Goal: Information Seeking & Learning: Learn about a topic

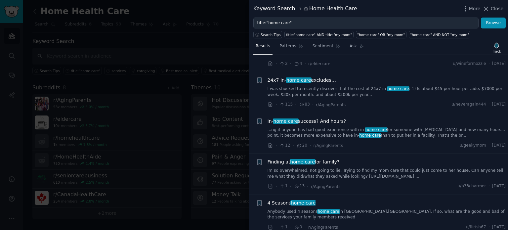
scroll to position [34, 0]
click at [331, 162] on span "Finding at home care for family?" at bounding box center [304, 161] width 72 height 7
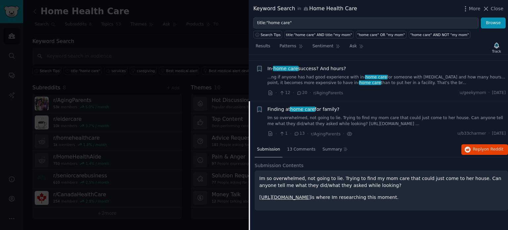
scroll to position [133, 0]
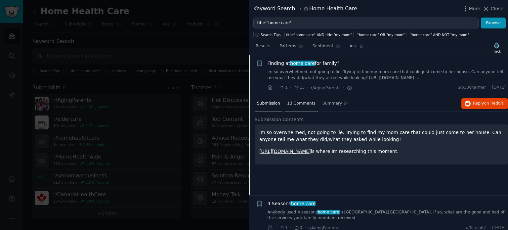
click at [299, 101] on span "13 Comments" at bounding box center [301, 104] width 28 height 6
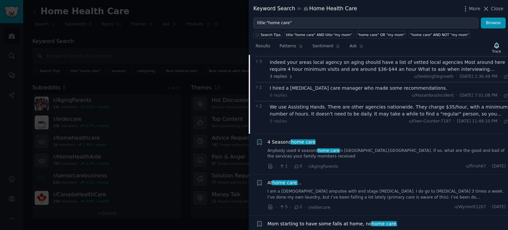
scroll to position [228, 0]
click at [347, 141] on div "4 Seasons home care" at bounding box center [387, 140] width 239 height 7
click at [283, 140] on span "4 Seasons home care" at bounding box center [292, 140] width 48 height 7
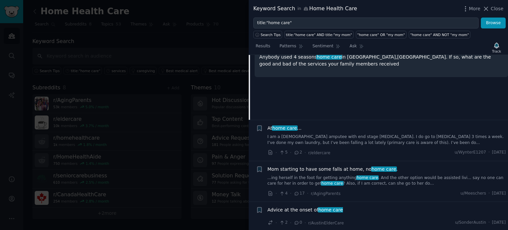
scroll to position [250, 0]
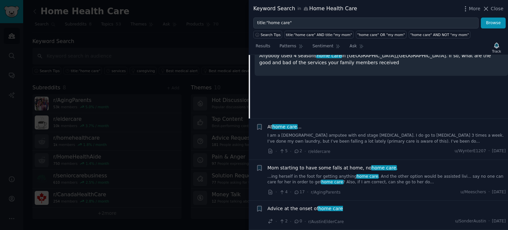
click at [280, 133] on link "I am a [DEMOGRAPHIC_DATA] amputee with end stage [MEDICAL_DATA]. I do go to [ME…" at bounding box center [387, 139] width 239 height 12
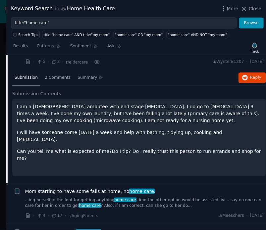
scroll to position [241, 0]
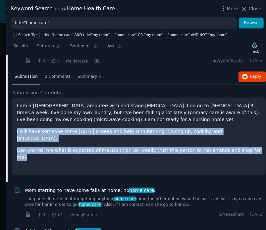
drag, startPoint x: 246, startPoint y: 136, endPoint x: 16, endPoint y: 125, distance: 230.5
click at [16, 125] on div "I am a [DEMOGRAPHIC_DATA] amputee with end stage [MEDICAL_DATA]. I do go to [ME…" at bounding box center [138, 136] width 253 height 77
copy div "I will have someone come [DATE] a week and help with bathing, tidying up, cooki…"
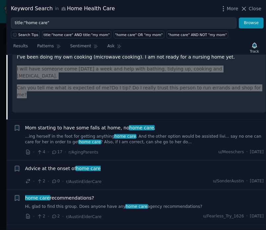
scroll to position [308, 0]
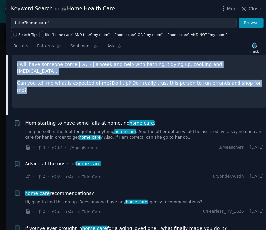
click at [169, 80] on div "I am a [DEMOGRAPHIC_DATA] amputee with end stage [MEDICAL_DATA]. I do go to [ME…" at bounding box center [139, 69] width 244 height 68
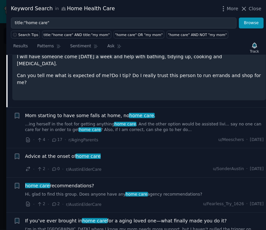
scroll to position [315, 0]
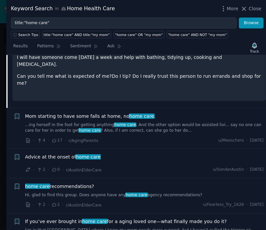
click at [164, 149] on li "+ Advice at the onset of home care · 2 · 0 · r/AustinElderCare u/SonderAustin ·…" at bounding box center [135, 163] width 259 height 29
click at [154, 122] on link "...ing herself in the foot for getting anything home care . And the other optio…" at bounding box center [144, 128] width 239 height 12
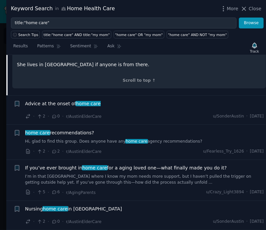
scroll to position [620, 0]
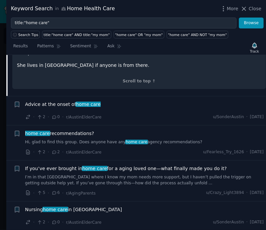
click at [162, 165] on span "If you’ve ever brought in home care for a aging loved one—what finally made you…" at bounding box center [125, 168] width 201 height 7
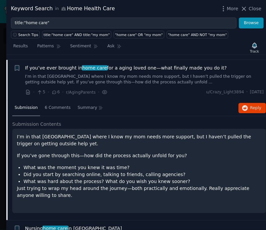
scroll to position [354, 0]
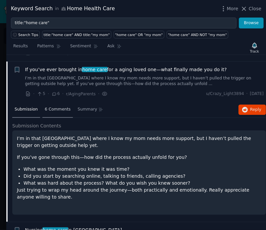
click at [49, 107] on span "6 Comments" at bounding box center [58, 110] width 26 height 6
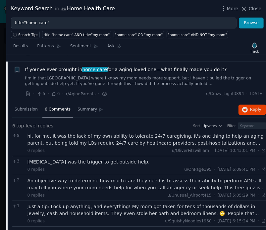
click at [134, 136] on div "hi, for me, it was the lack of my own ability to tolerate 24/7 caregiving. it's…" at bounding box center [146, 140] width 239 height 14
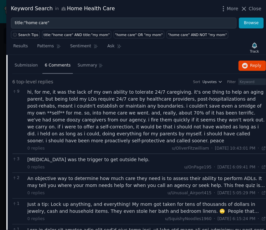
scroll to position [411, 0]
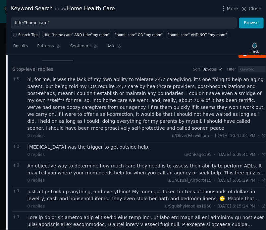
click at [143, 162] on div "An objective way to determine how much care they need is to assess their abilit…" at bounding box center [146, 169] width 239 height 14
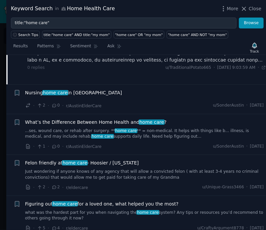
scroll to position [626, 0]
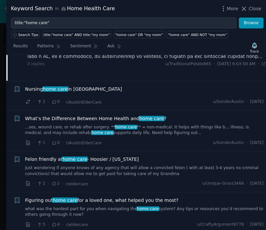
click at [127, 197] on span "Figuring out home care for a loved one, what helped you the most?" at bounding box center [101, 200] width 153 height 7
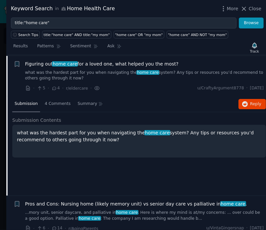
scroll to position [506, 0]
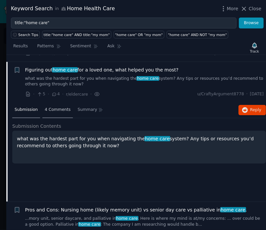
click at [59, 107] on div "4 Comments" at bounding box center [57, 110] width 30 height 16
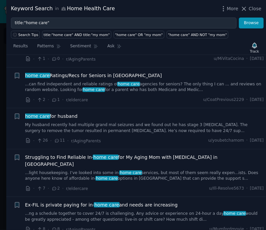
scroll to position [1302, 0]
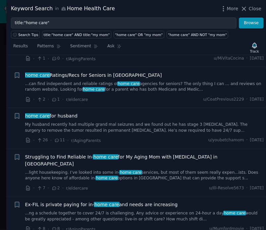
click at [143, 171] on li "+ Struggling to Find Reliable In- home care for My Aging Mom with [MEDICAL_DATA…" at bounding box center [135, 173] width 259 height 48
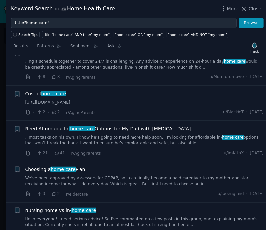
scroll to position [1457, 0]
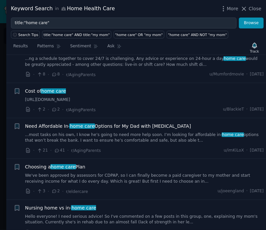
click at [140, 188] on div "· 3 · 2 · r/eldercare u/[GEOGRAPHIC_DATA][PERSON_NAME][DATE]" at bounding box center [144, 191] width 239 height 7
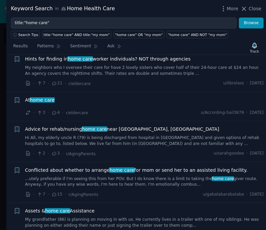
scroll to position [2168, 0]
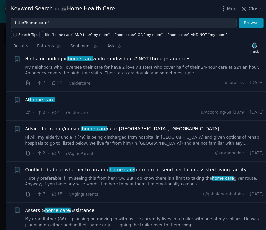
click at [118, 109] on div "· 3 · 4 · r/eldercare u/According-Sail3879 · [DATE]" at bounding box center [144, 112] width 239 height 7
click at [27, 96] on span "At home care" at bounding box center [39, 99] width 29 height 7
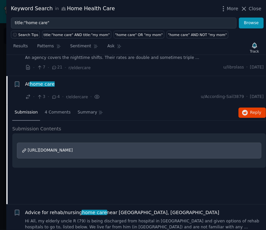
scroll to position [2087, 0]
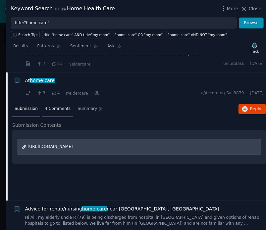
click at [47, 106] on span "4 Comments" at bounding box center [58, 109] width 26 height 6
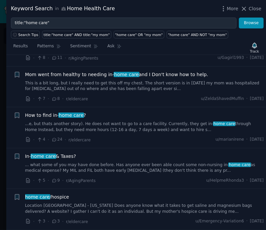
scroll to position [2509, 0]
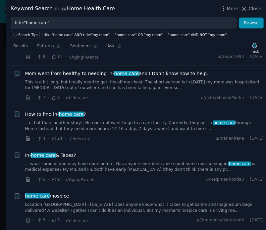
click at [86, 111] on div "How to find in- home care ?" at bounding box center [144, 114] width 239 height 7
click at [49, 111] on span "How to find in- home care ?" at bounding box center [55, 114] width 61 height 7
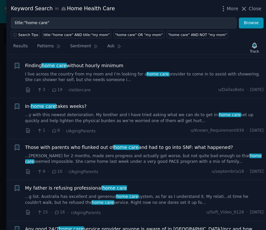
scroll to position [2684, 0]
